Goal: Task Accomplishment & Management: Use online tool/utility

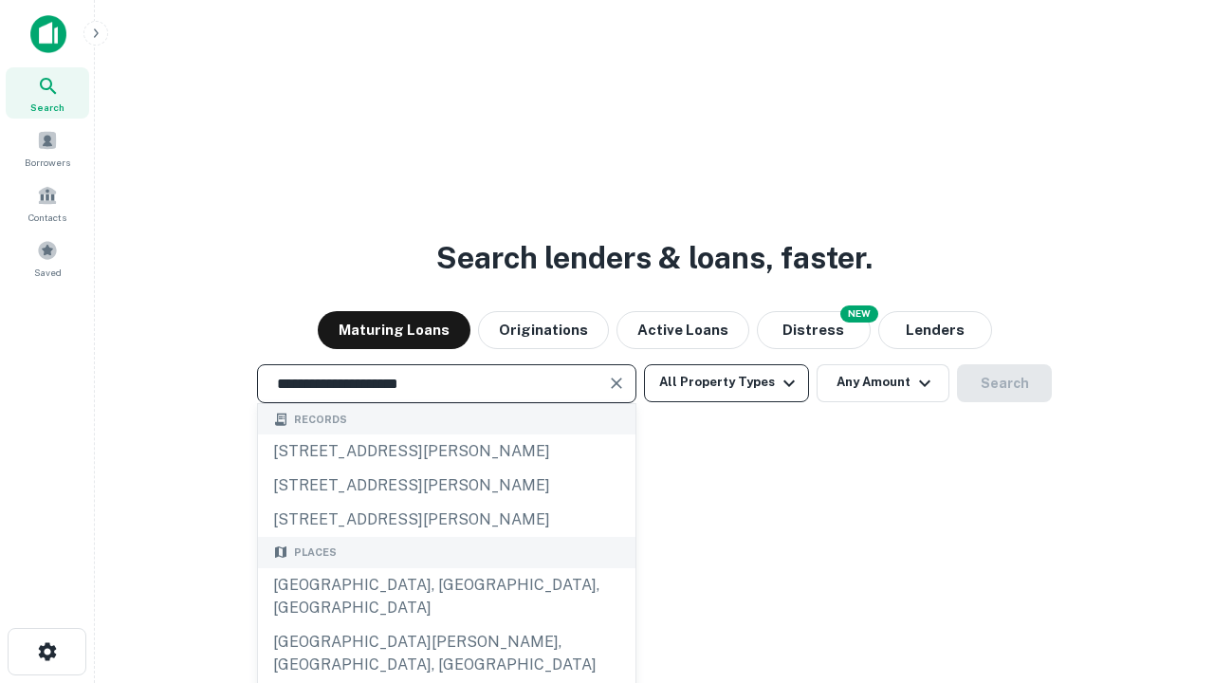
type input "**********"
click at [726, 382] on button "All Property Types" at bounding box center [726, 383] width 165 height 38
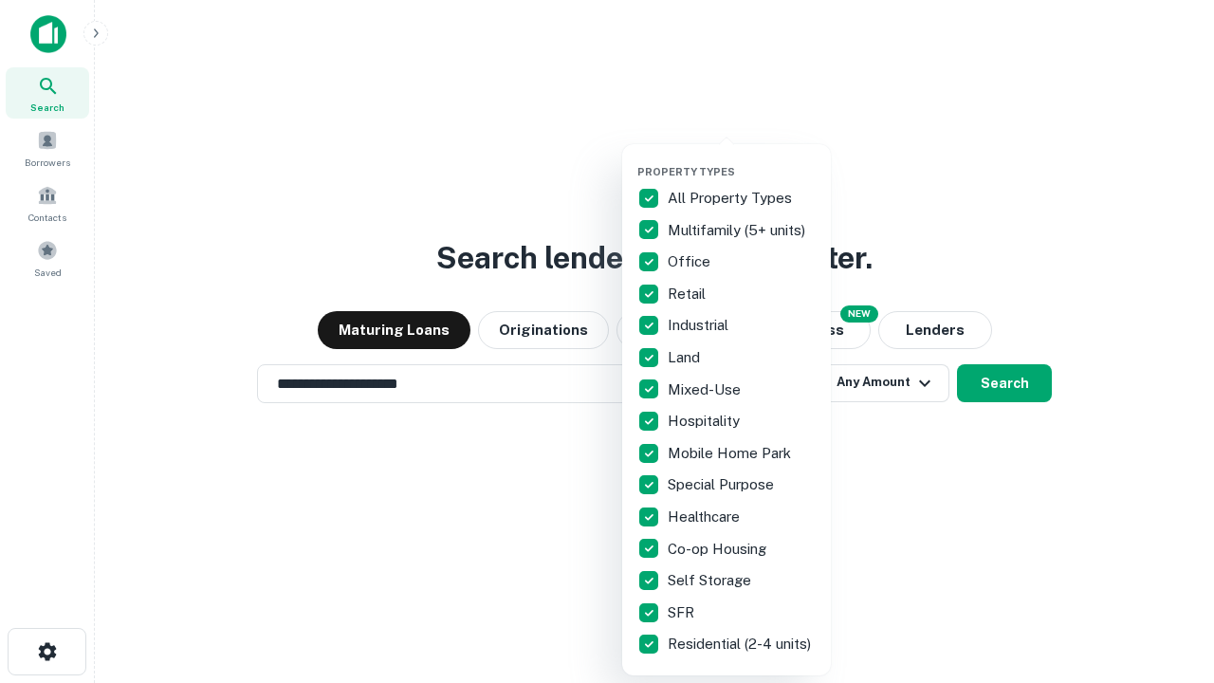
click at [742, 159] on button "button" at bounding box center [741, 159] width 209 height 1
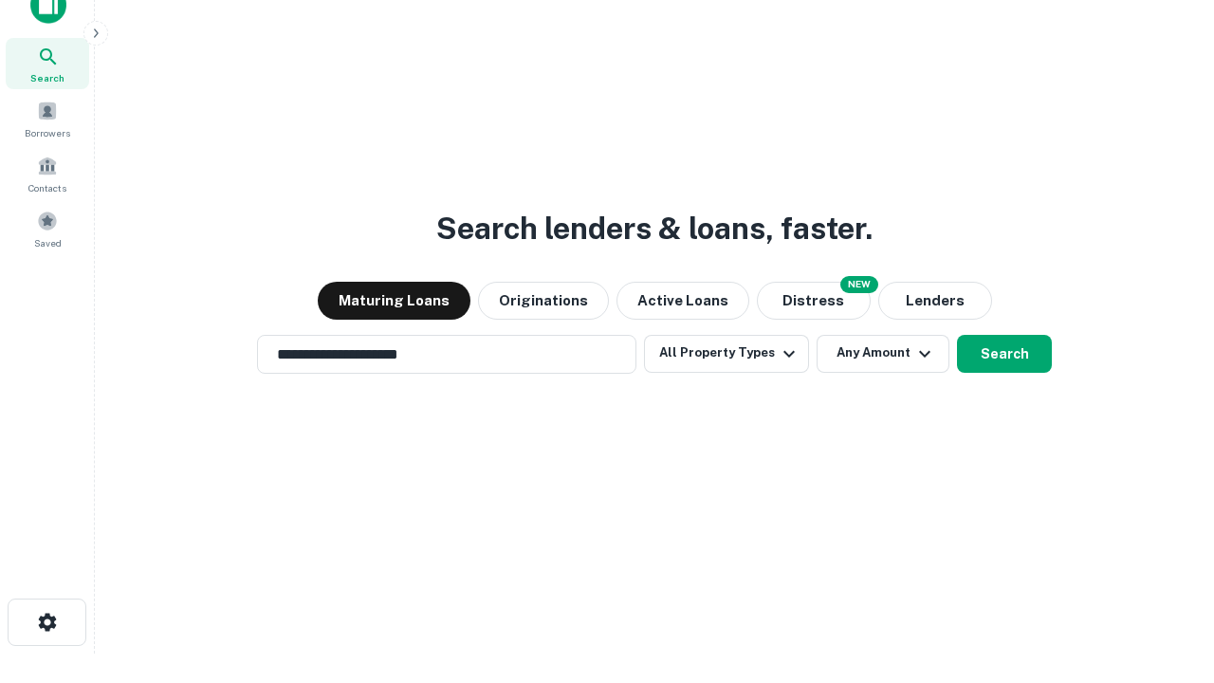
scroll to position [11, 229]
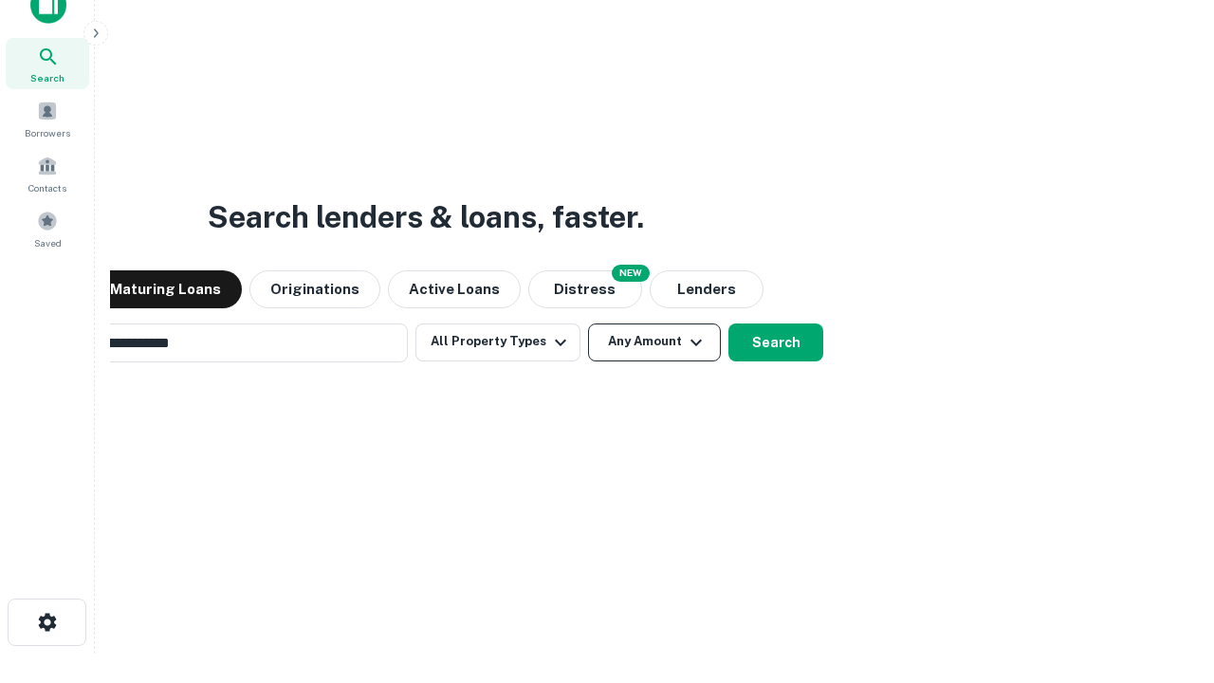
click at [588, 323] on button "Any Amount" at bounding box center [654, 342] width 133 height 38
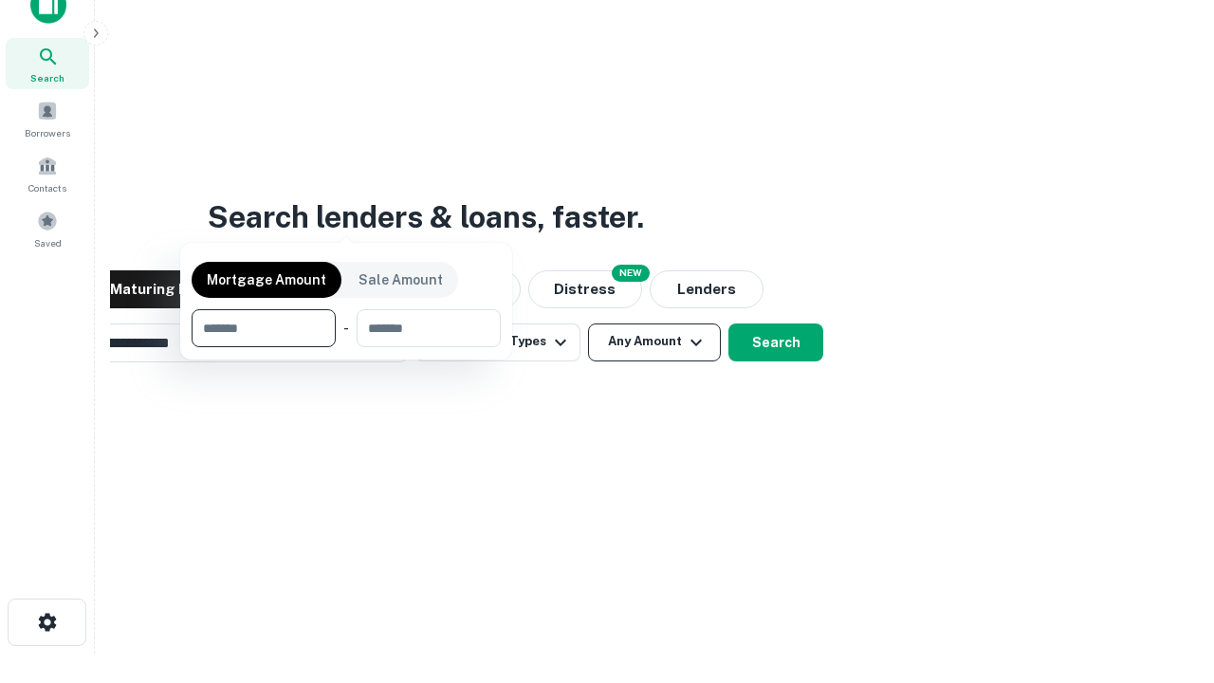
scroll to position [137, 537]
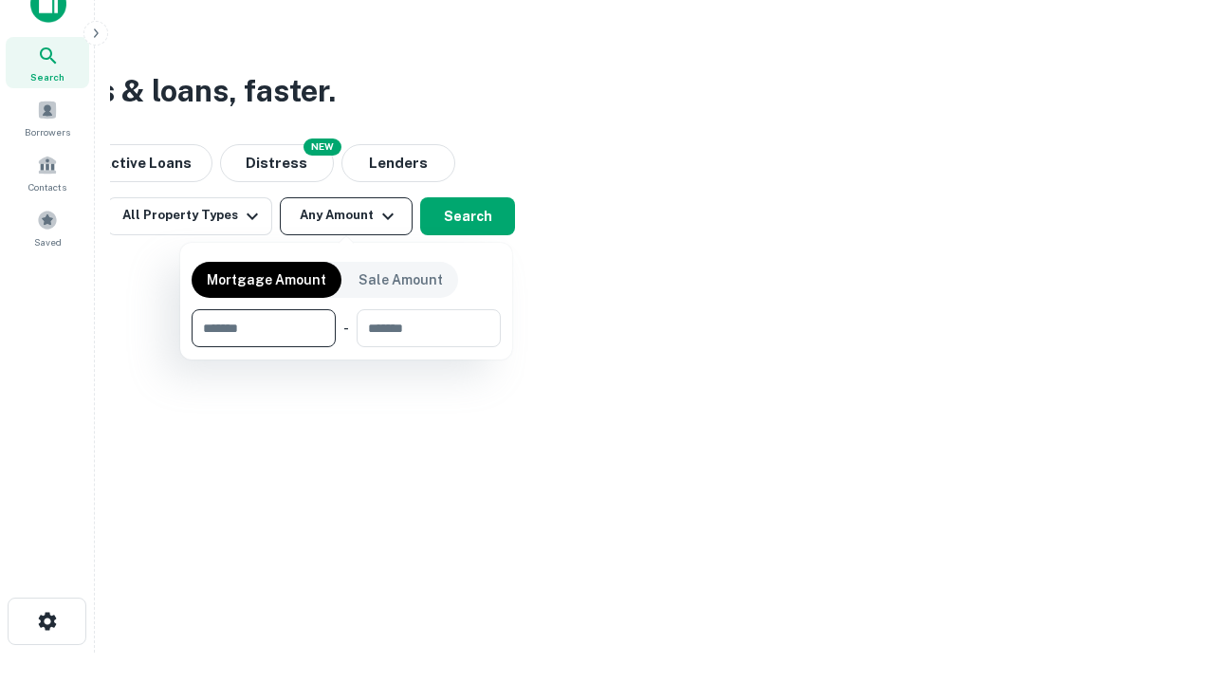
type input "*******"
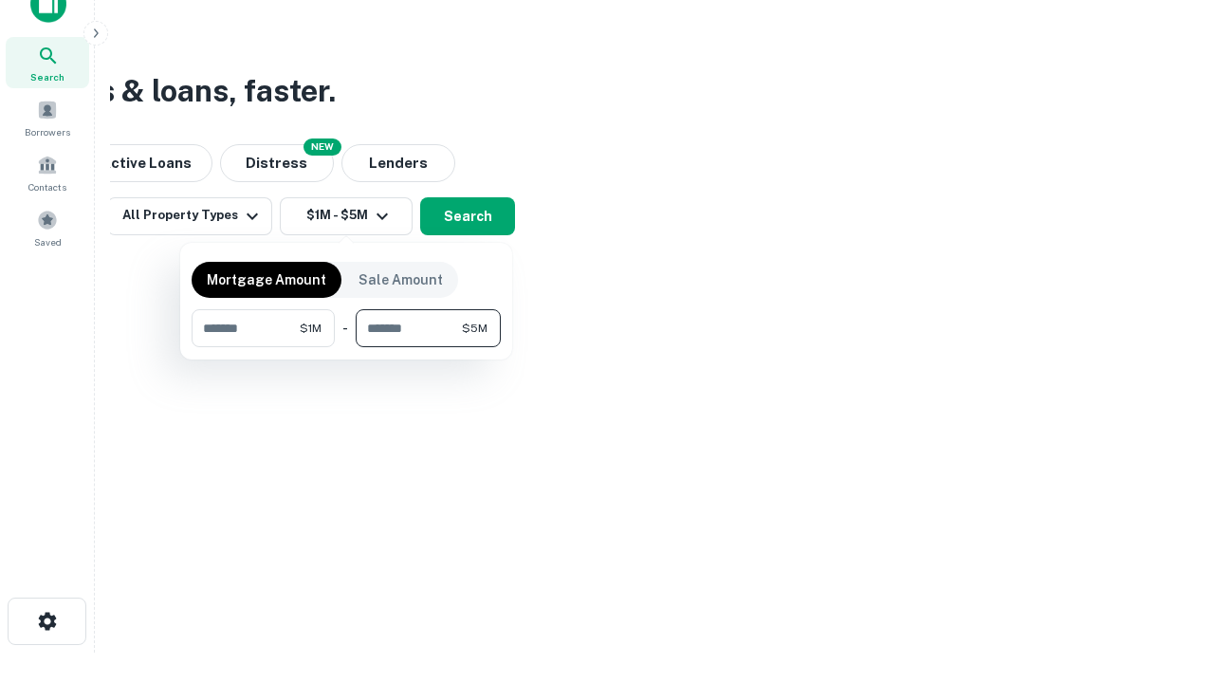
type input "*******"
click at [346, 347] on button "button" at bounding box center [346, 347] width 309 height 1
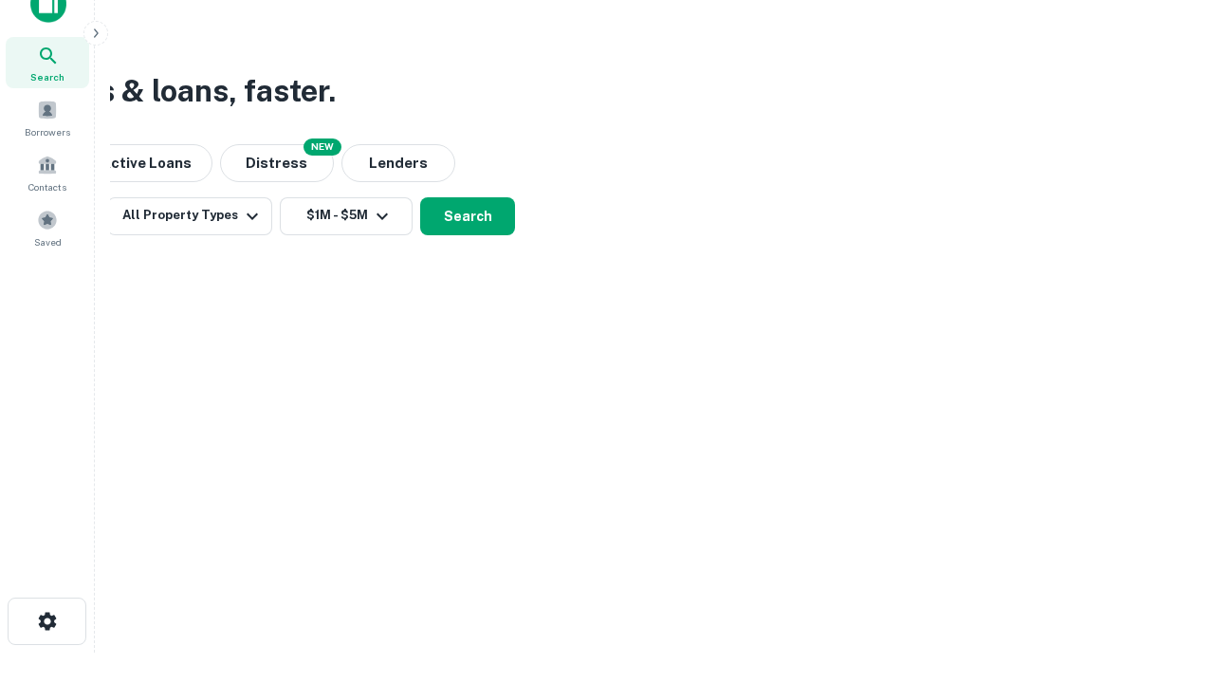
scroll to position [11, 350]
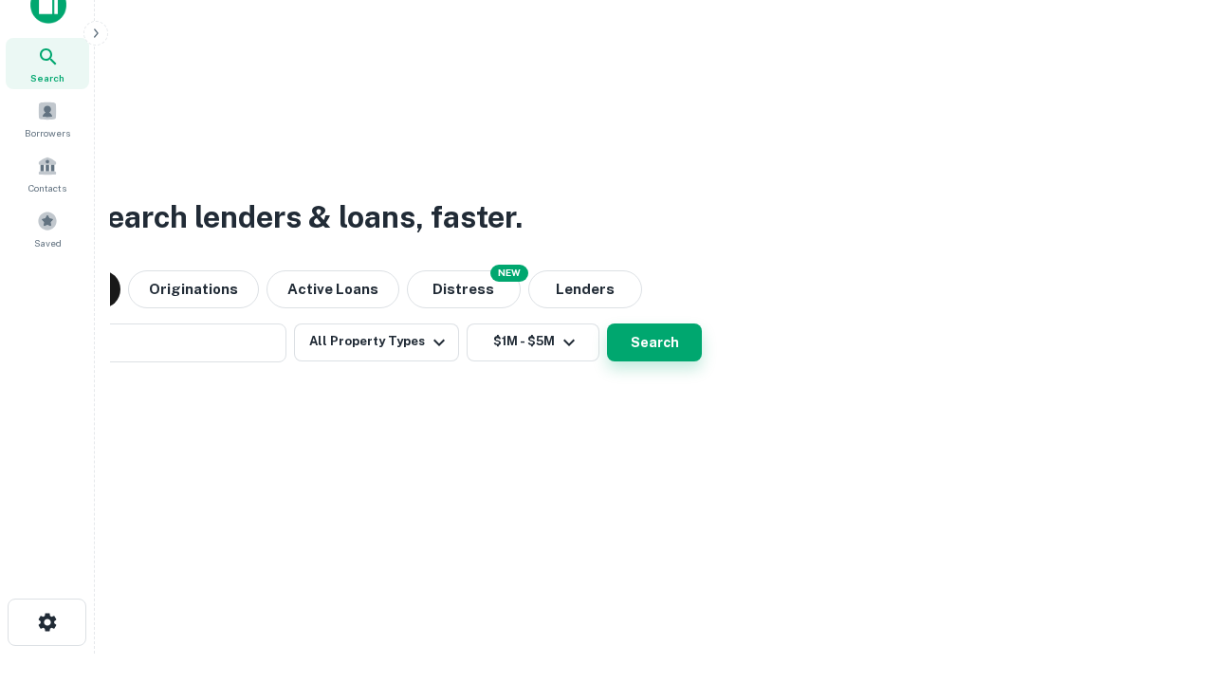
click at [607, 323] on button "Search" at bounding box center [654, 342] width 95 height 38
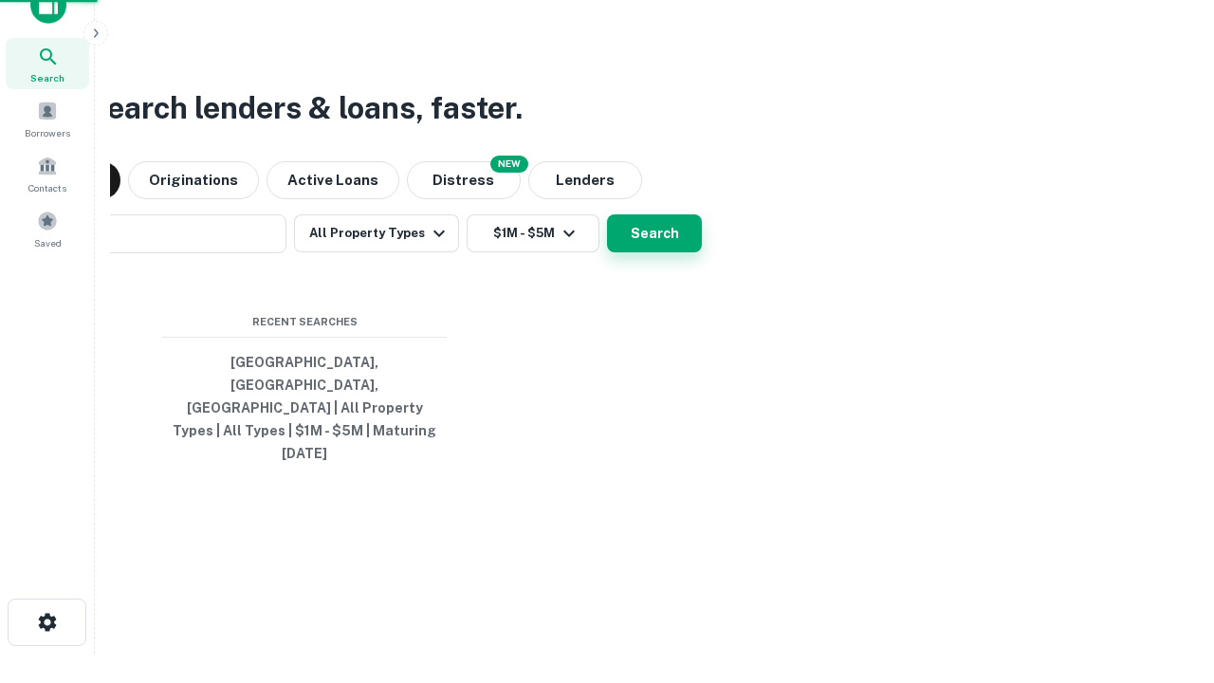
scroll to position [50, 537]
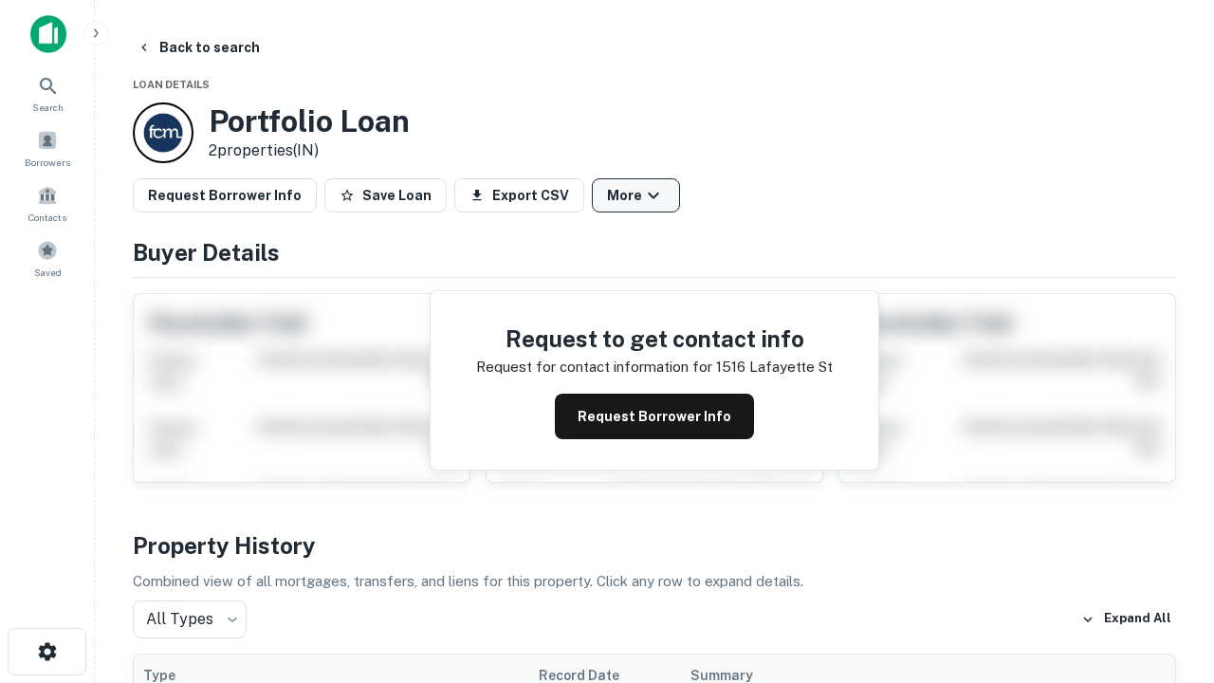
click at [635, 195] on button "More" at bounding box center [636, 195] width 88 height 34
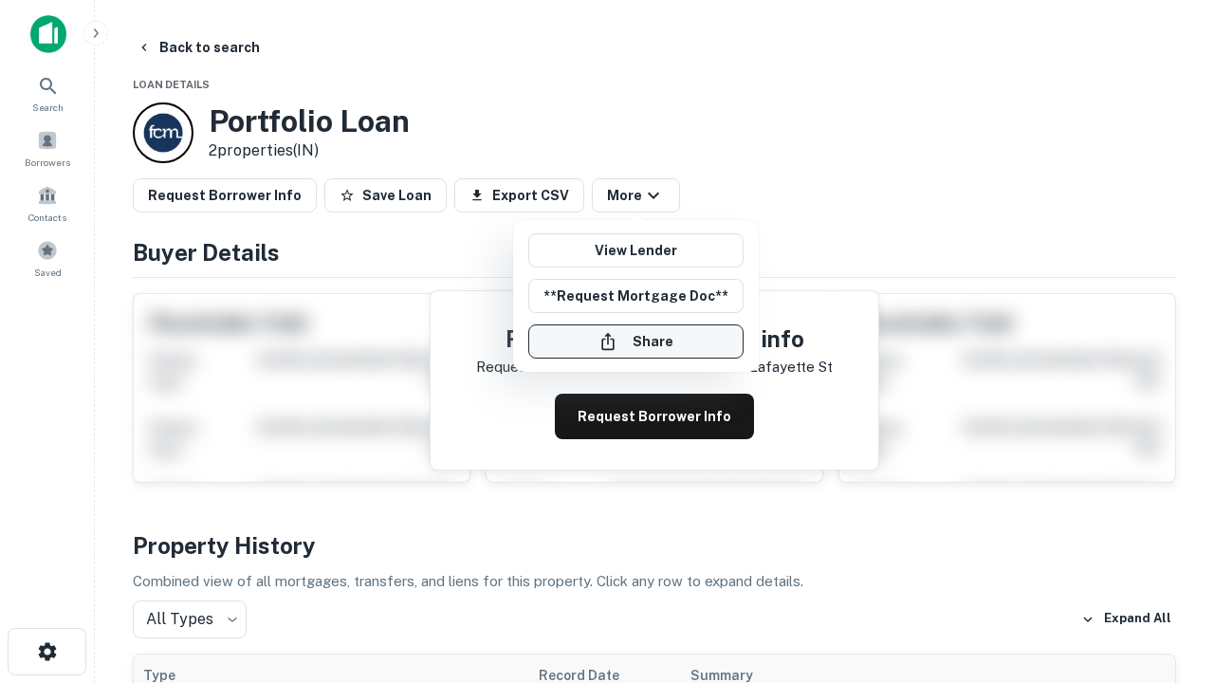
click at [635, 341] on button "Share" at bounding box center [635, 341] width 215 height 34
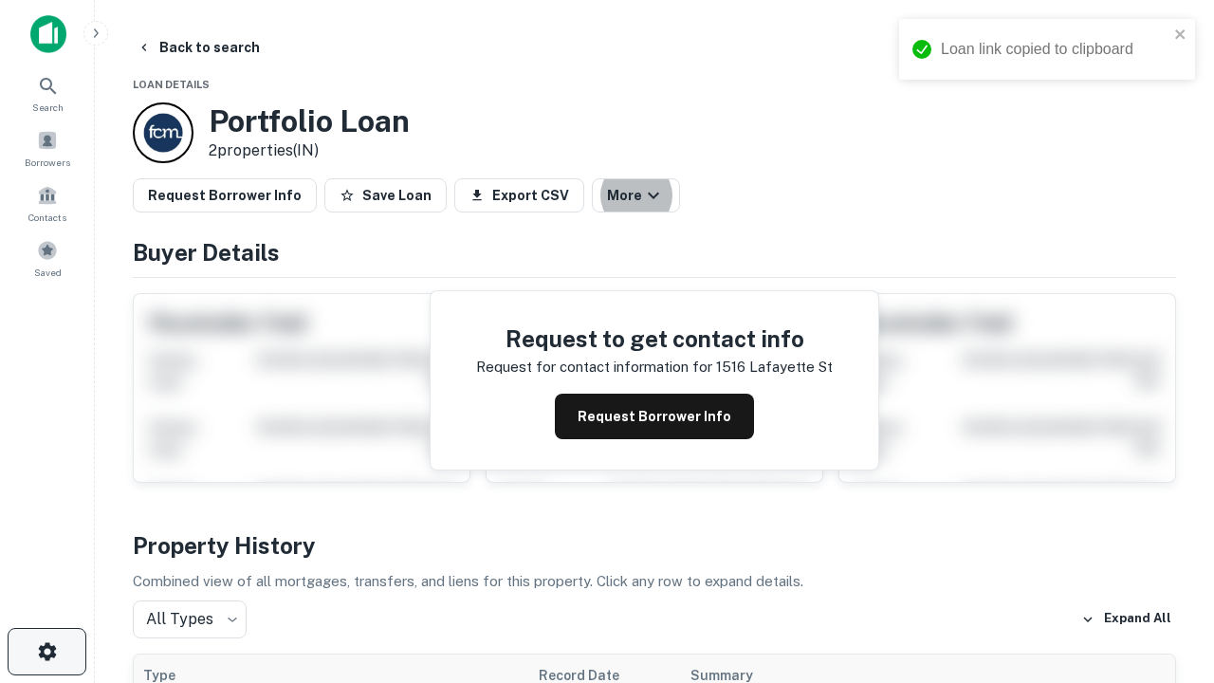
click at [46, 652] on icon "button" at bounding box center [47, 651] width 23 height 23
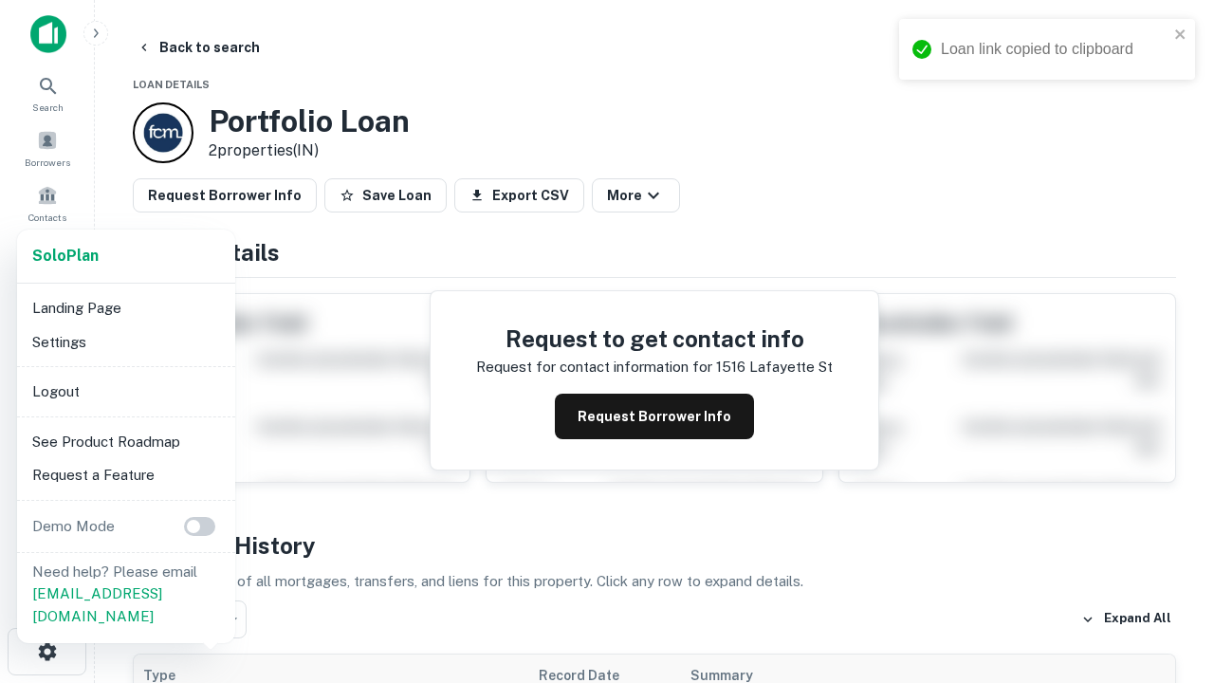
click at [125, 391] on li "Logout" at bounding box center [126, 392] width 203 height 34
